Goal: Task Accomplishment & Management: Use online tool/utility

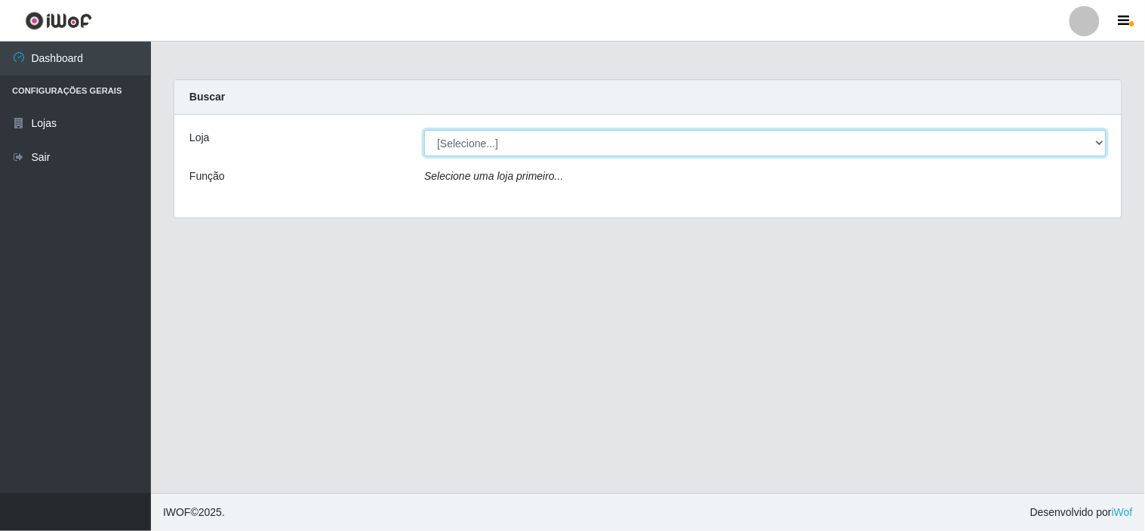
click at [951, 146] on select "[Selecione...] Rede Compras Supermercados - LOJA 6" at bounding box center [765, 143] width 682 height 26
click at [424, 130] on select "[Selecione...] Rede Compras Supermercados - LOJA 6" at bounding box center [765, 143] width 682 height 26
click at [895, 142] on select "[Selecione...] Rede Compras Supermercados - LOJA 6" at bounding box center [765, 143] width 682 height 26
select select "398"
click at [424, 130] on select "[Selecione...] Rede Compras Supermercados - LOJA 6" at bounding box center [765, 143] width 682 height 26
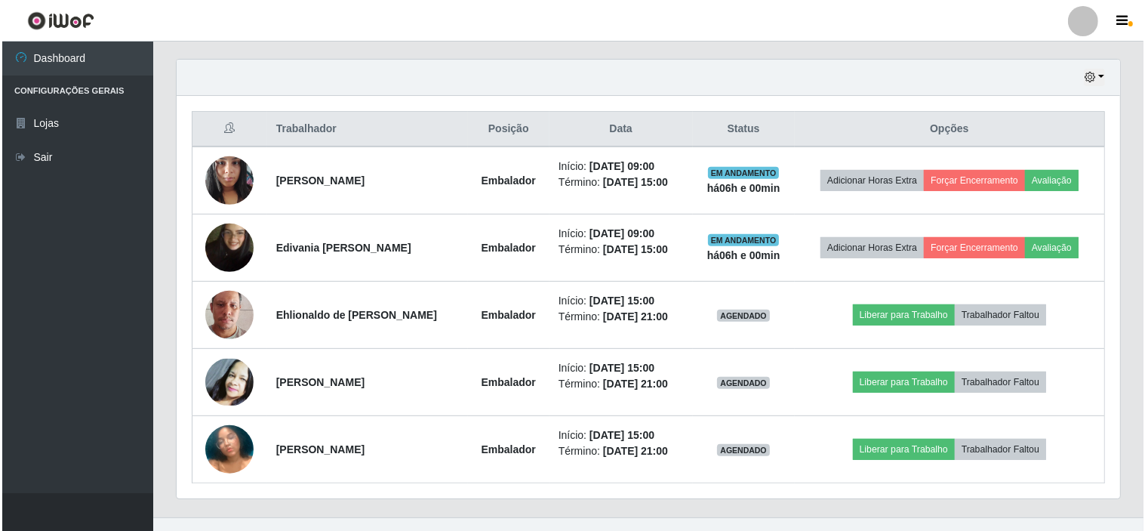
scroll to position [539, 0]
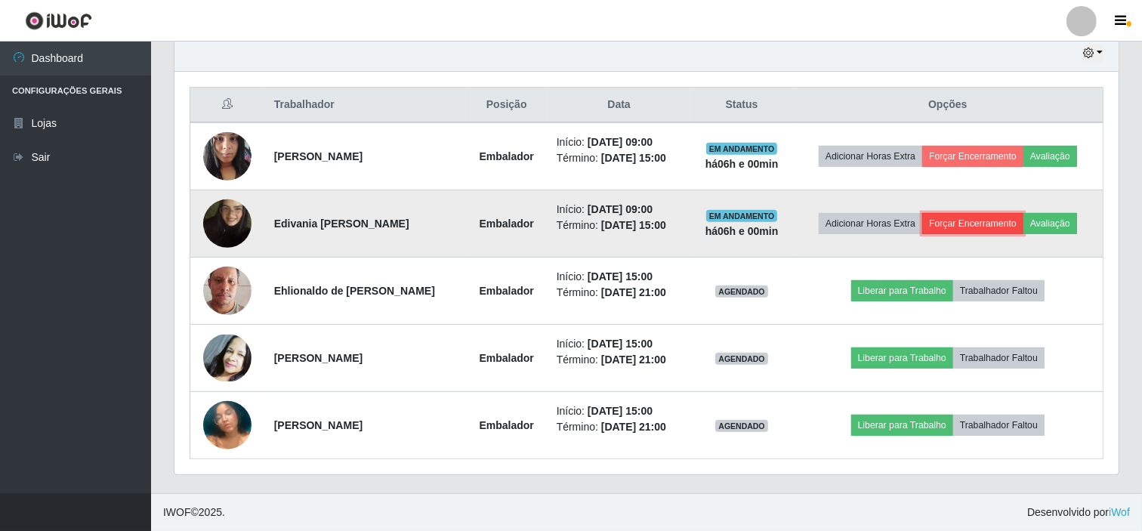
click at [979, 217] on button "Forçar Encerramento" at bounding box center [972, 223] width 101 height 21
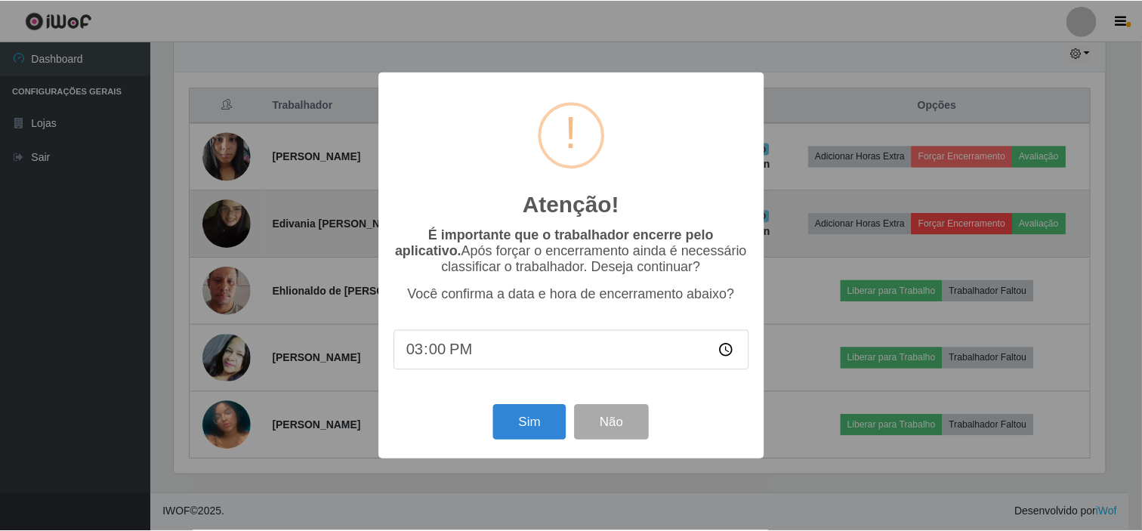
scroll to position [313, 934]
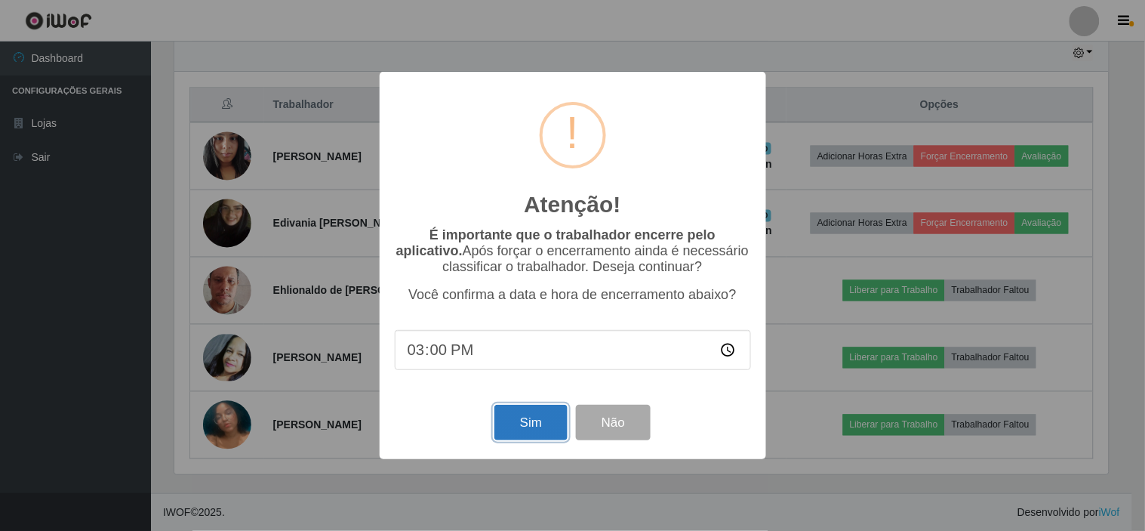
click at [532, 433] on button "Sim" at bounding box center [531, 422] width 73 height 35
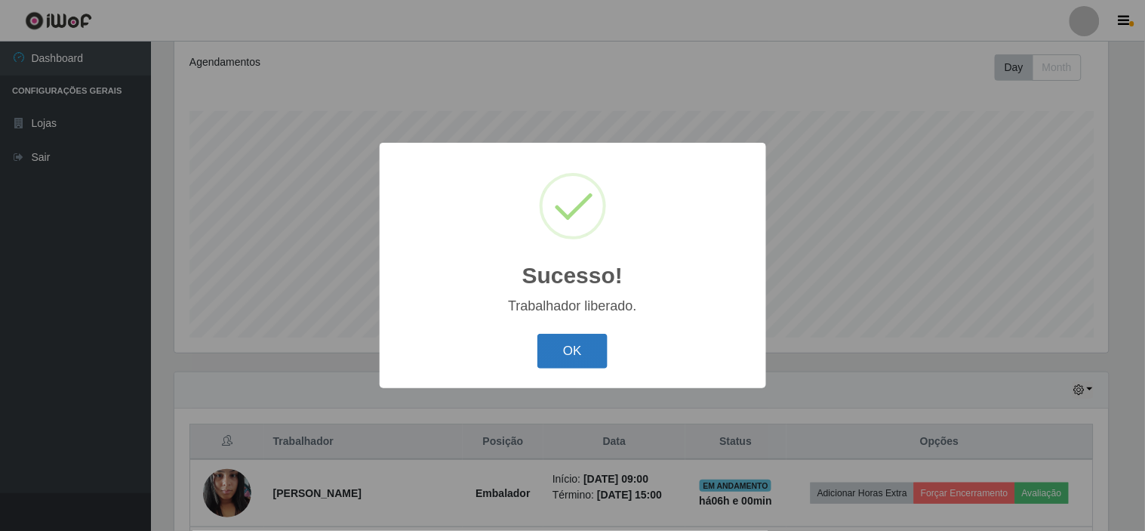
click at [550, 352] on button "OK" at bounding box center [573, 351] width 70 height 35
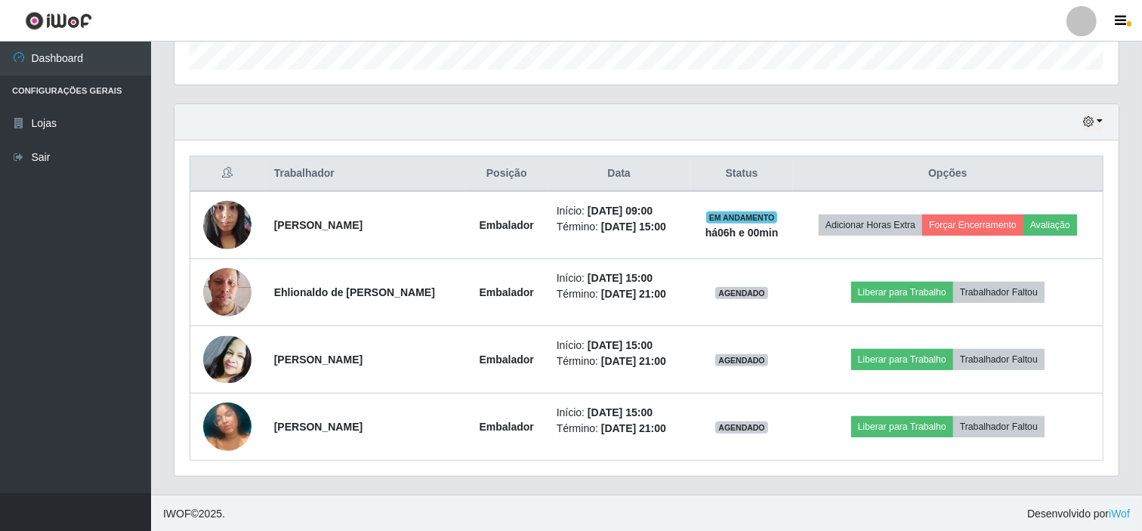
scroll to position [472, 0]
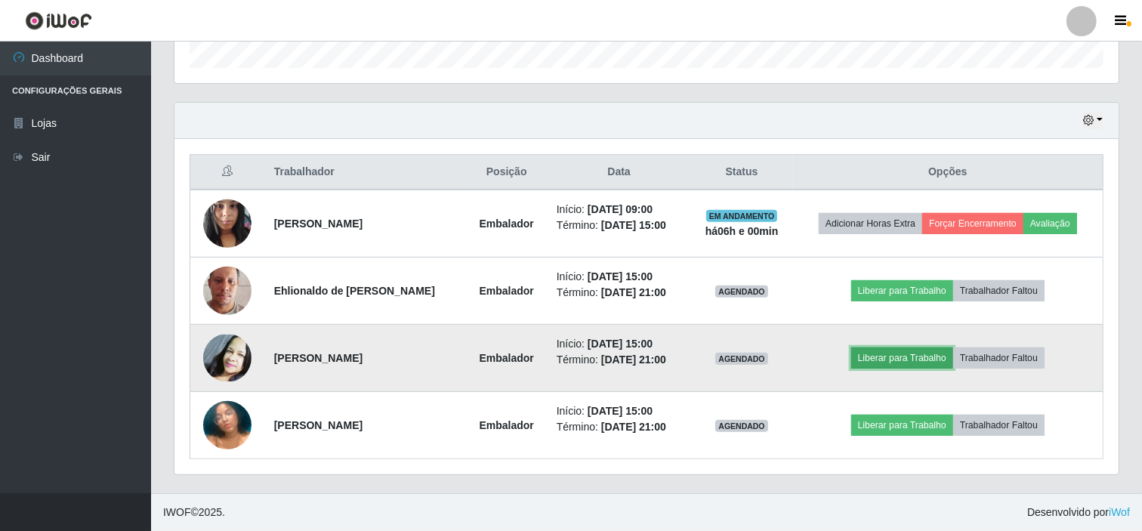
click at [926, 357] on button "Liberar para Trabalho" at bounding box center [902, 357] width 102 height 21
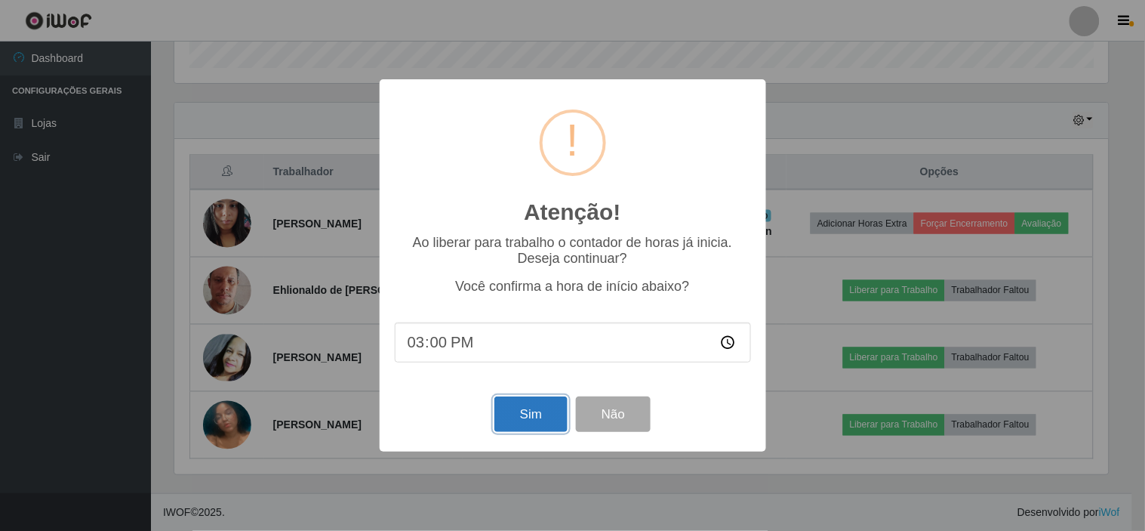
click at [545, 416] on button "Sim" at bounding box center [531, 413] width 73 height 35
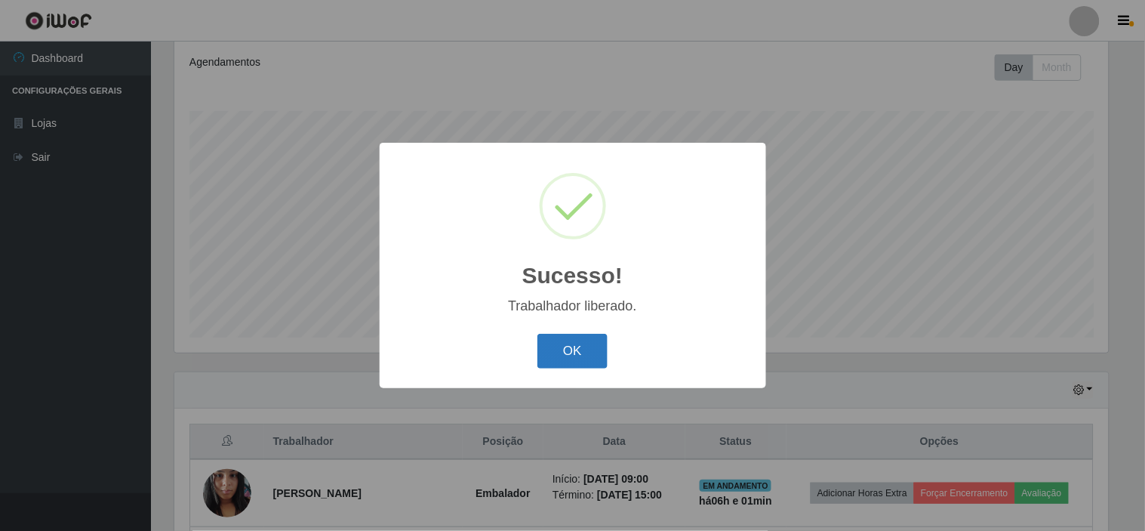
click at [592, 355] on button "OK" at bounding box center [573, 351] width 70 height 35
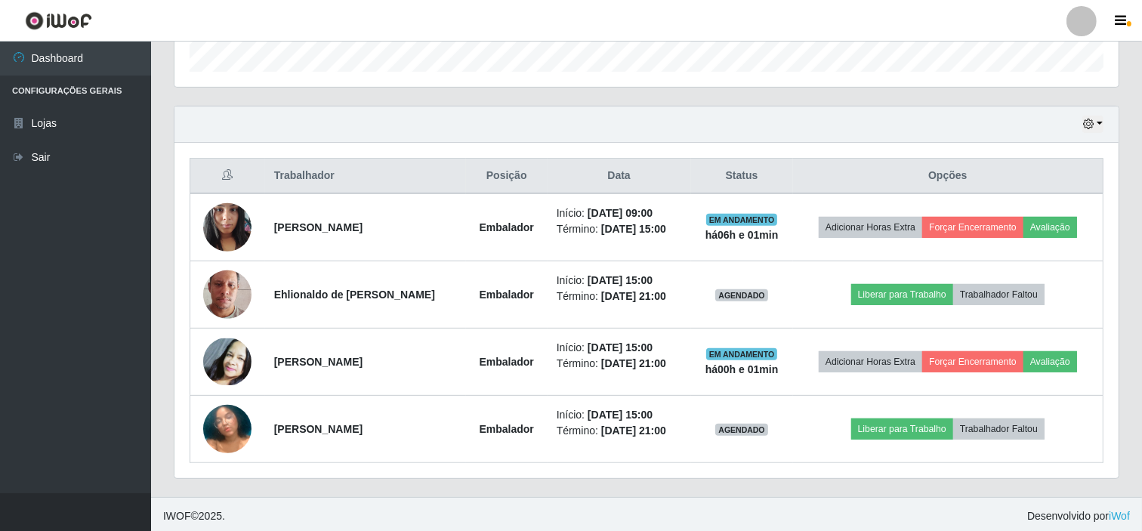
scroll to position [472, 0]
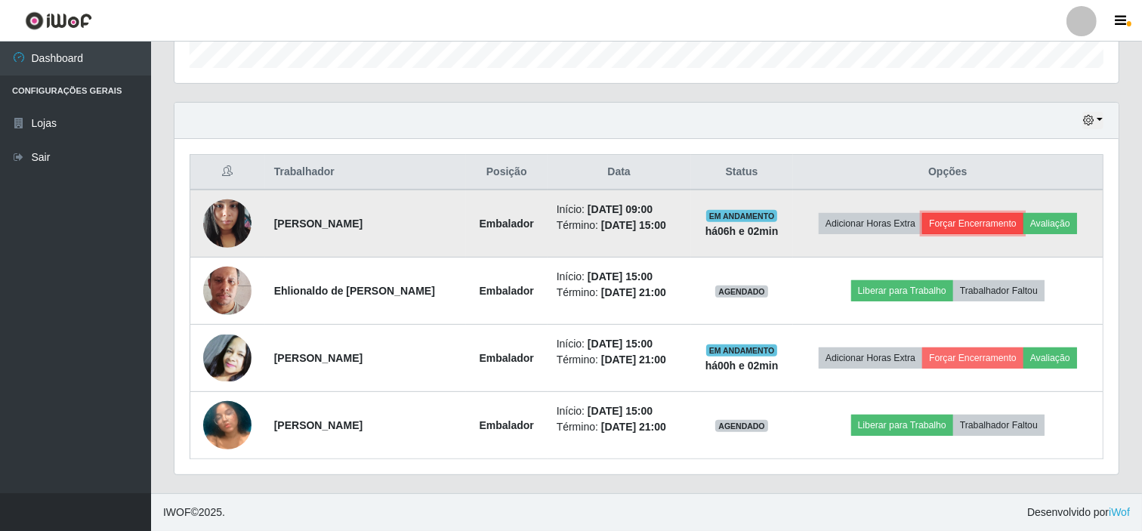
click at [997, 228] on button "Forçar Encerramento" at bounding box center [972, 223] width 101 height 21
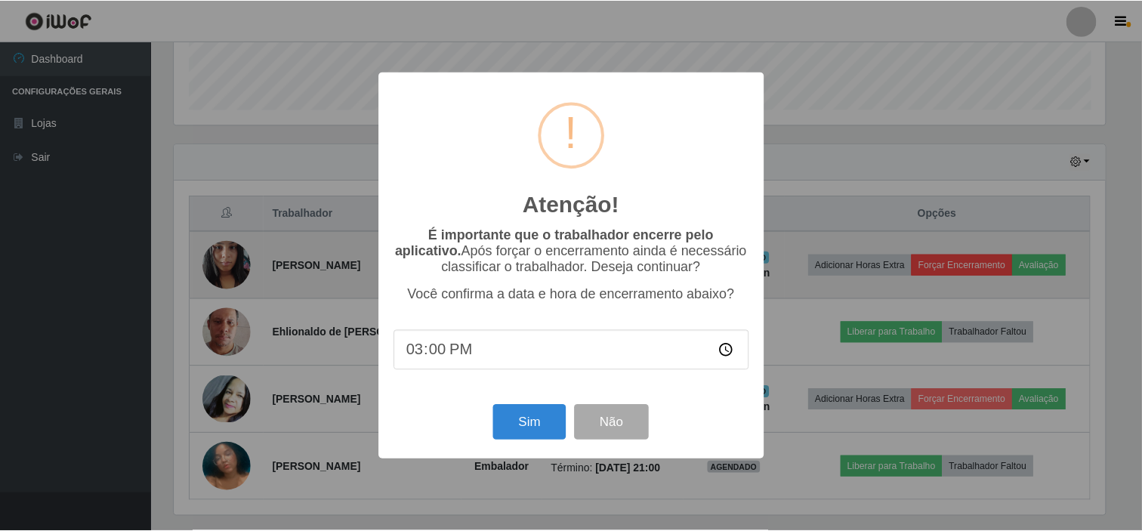
scroll to position [388, 0]
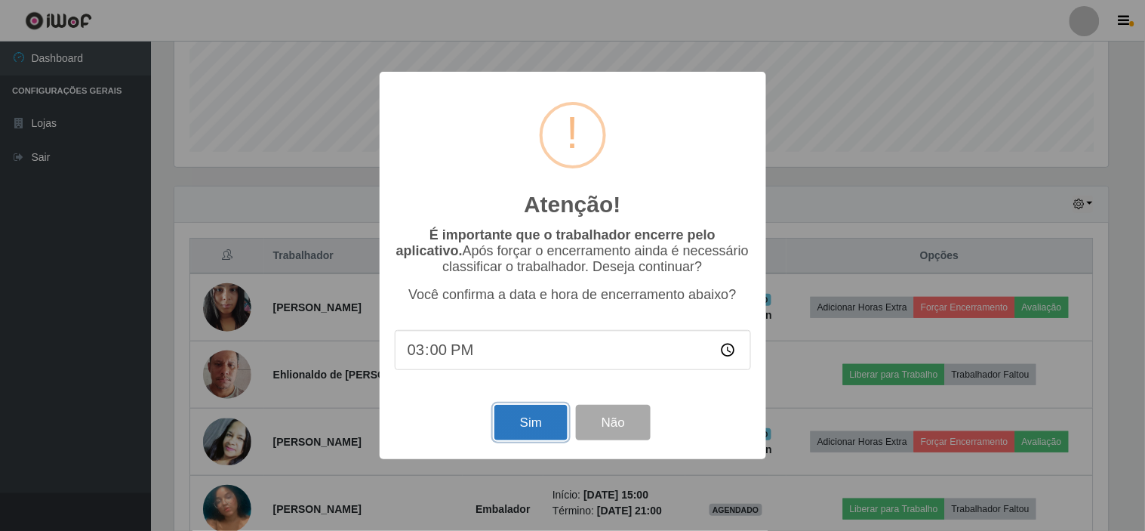
click at [522, 415] on button "Sim" at bounding box center [531, 422] width 73 height 35
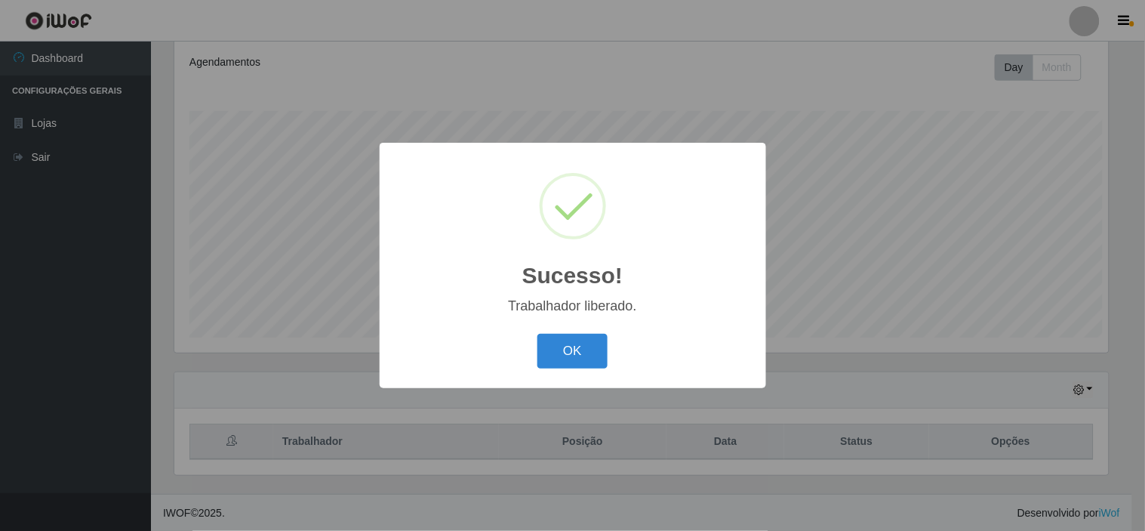
scroll to position [313, 934]
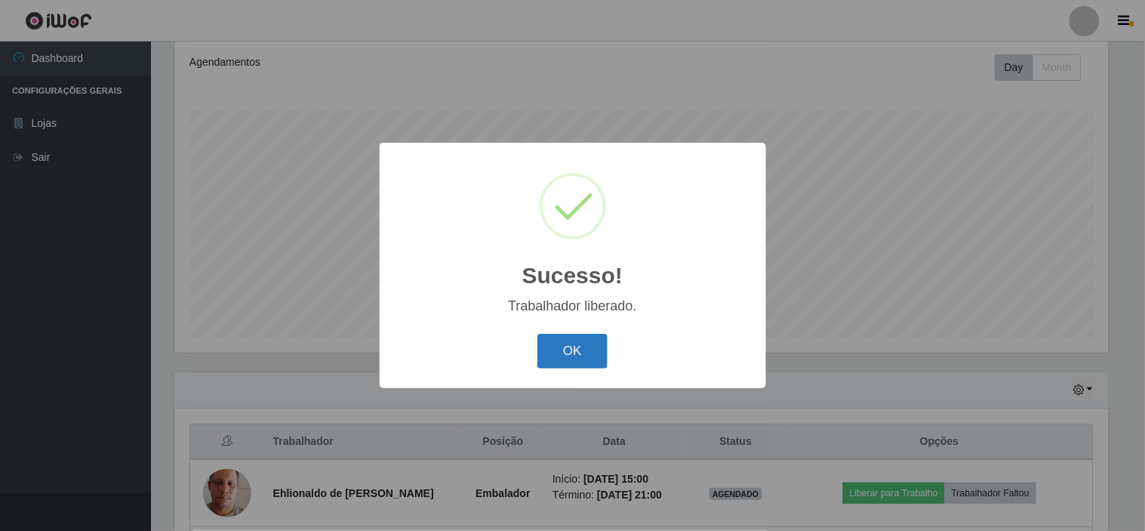
click at [559, 363] on button "OK" at bounding box center [573, 351] width 70 height 35
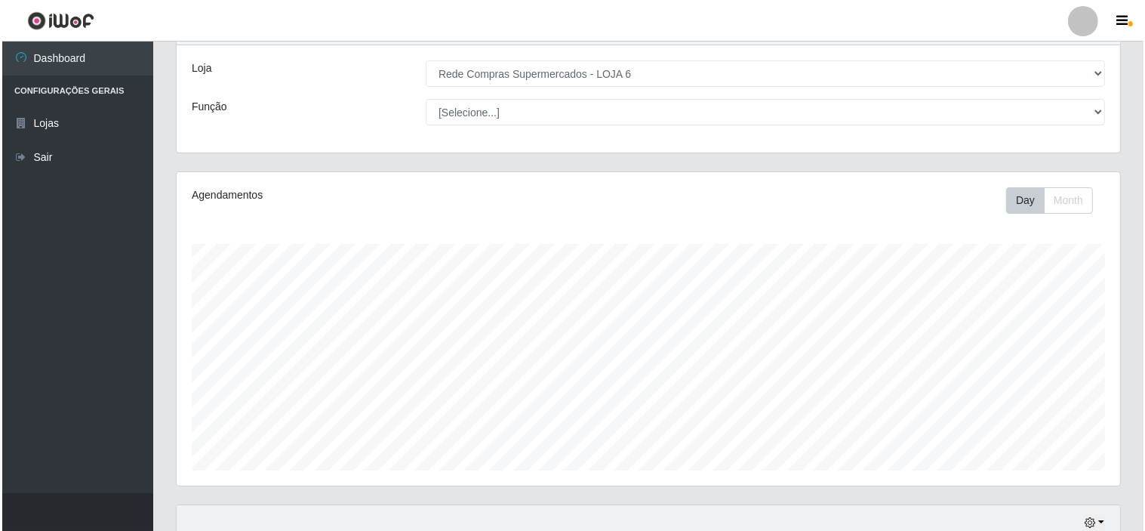
scroll to position [0, 0]
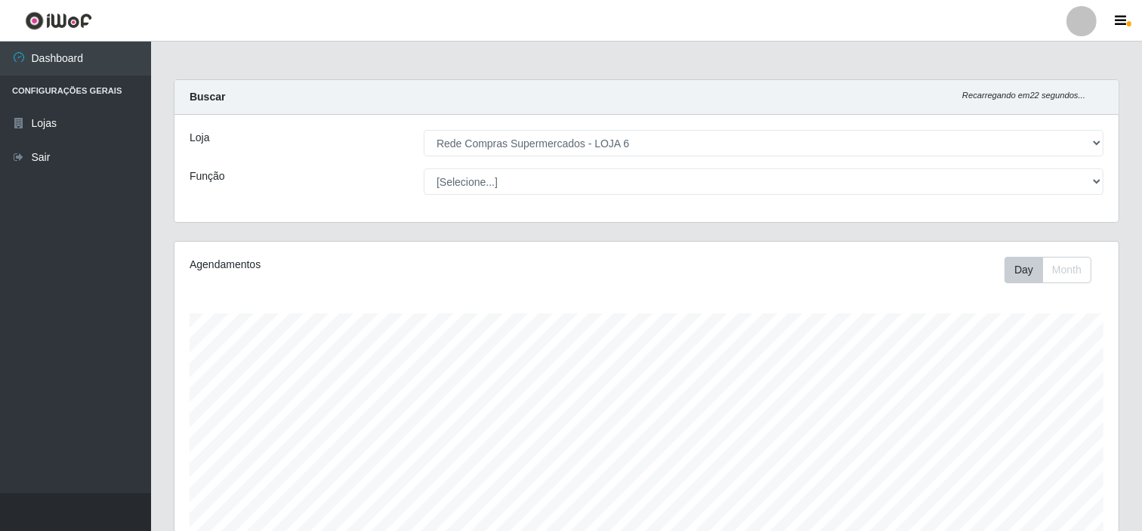
click at [1089, 30] on div at bounding box center [1081, 21] width 30 height 30
click at [1055, 48] on button "Perfil" at bounding box center [1052, 55] width 136 height 32
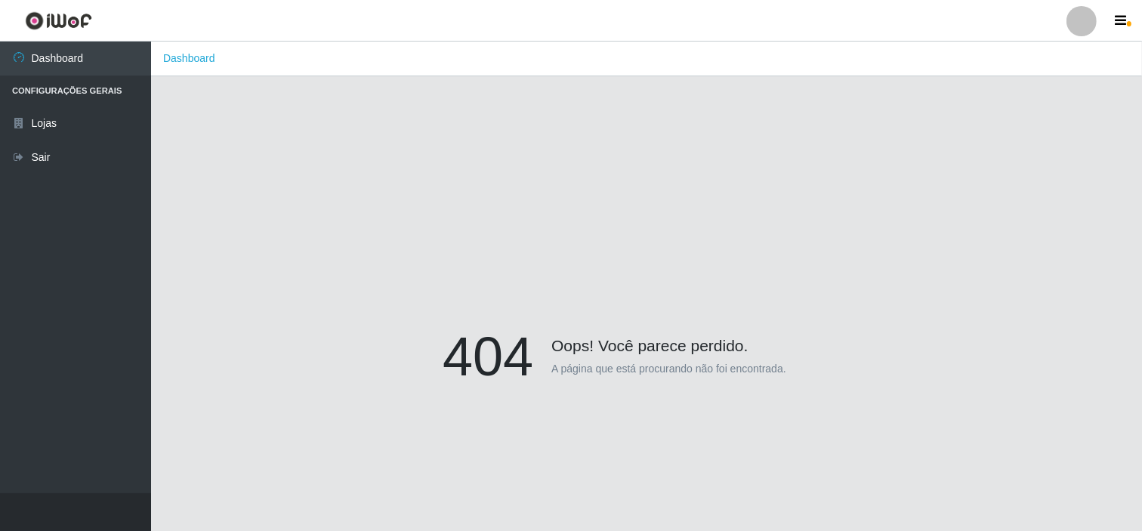
click at [540, 335] on h4 "Oops! Você parece perdido." at bounding box center [646, 339] width 408 height 31
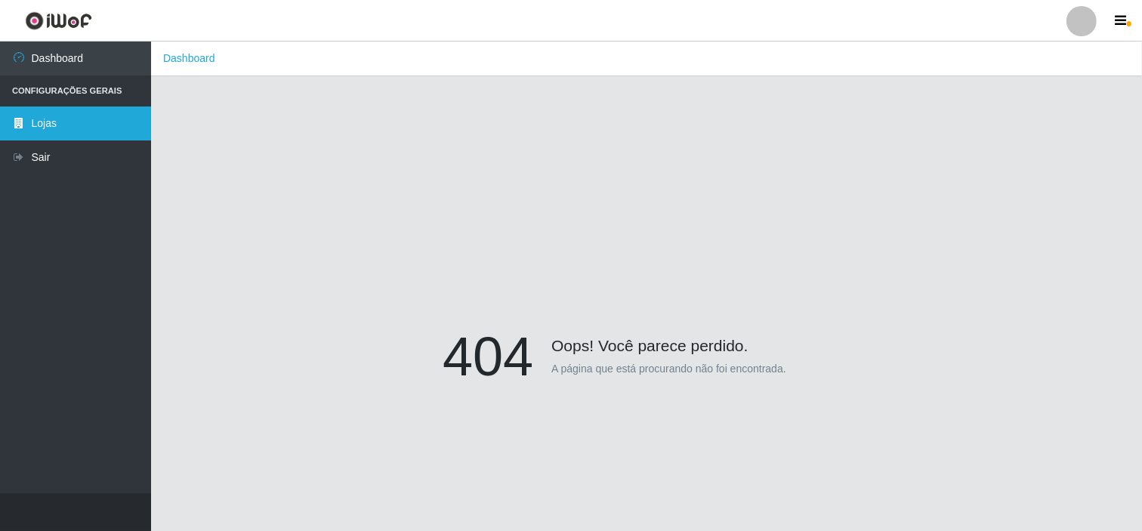
click at [40, 119] on link "Lojas" at bounding box center [75, 123] width 151 height 34
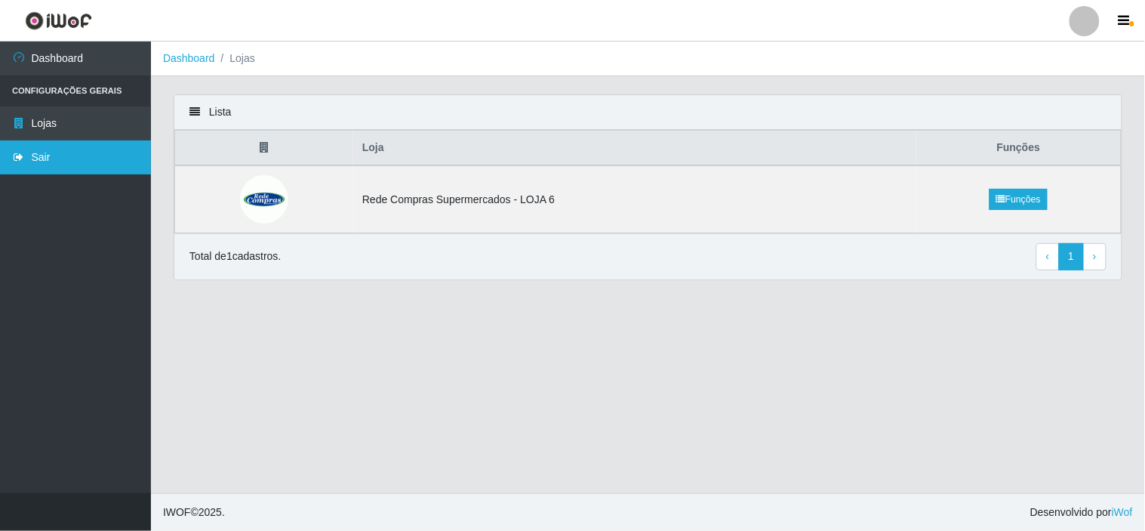
click at [45, 149] on link "Sair" at bounding box center [75, 157] width 151 height 34
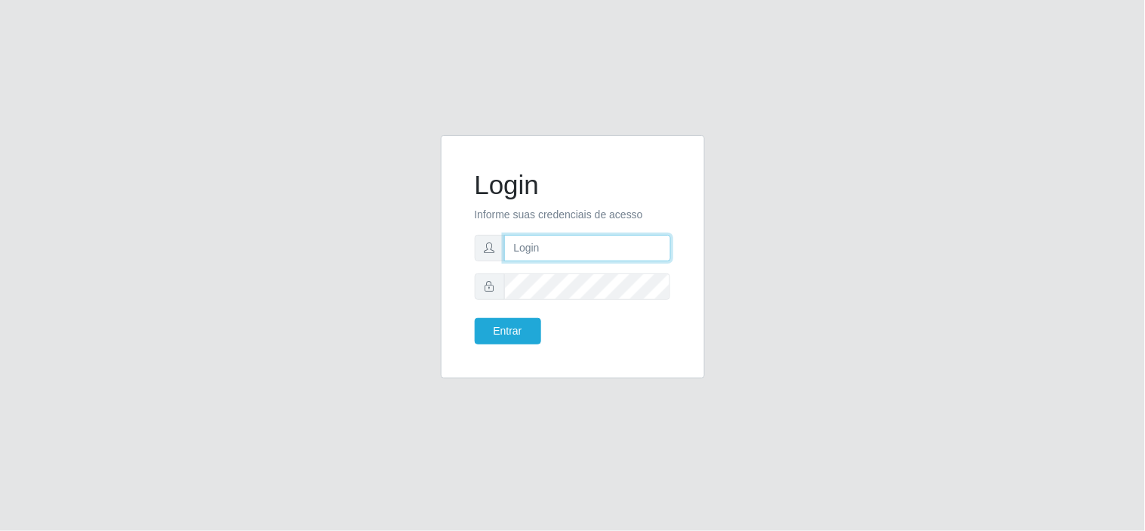
click at [544, 249] on input "text" at bounding box center [587, 248] width 167 height 26
type input ":maissa@redecompras06"
drag, startPoint x: 633, startPoint y: 247, endPoint x: 400, endPoint y: 254, distance: 232.6
click at [400, 254] on div "Login Informe suas credenciais de acesso :maissa@redecompras06 Entrar" at bounding box center [573, 265] width 861 height 261
